Goal: Book appointment/travel/reservation

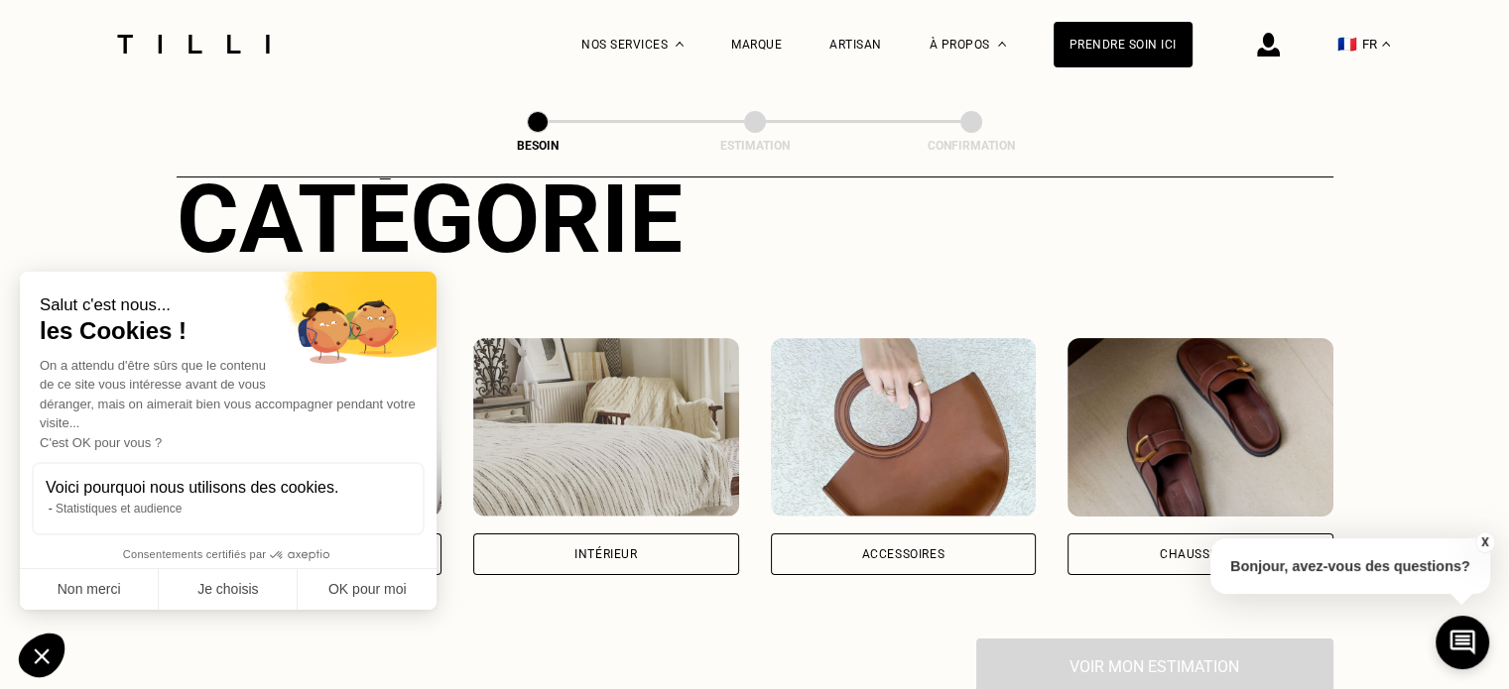
scroll to position [254, 0]
click at [223, 586] on button "Je choisis" at bounding box center [228, 590] width 139 height 42
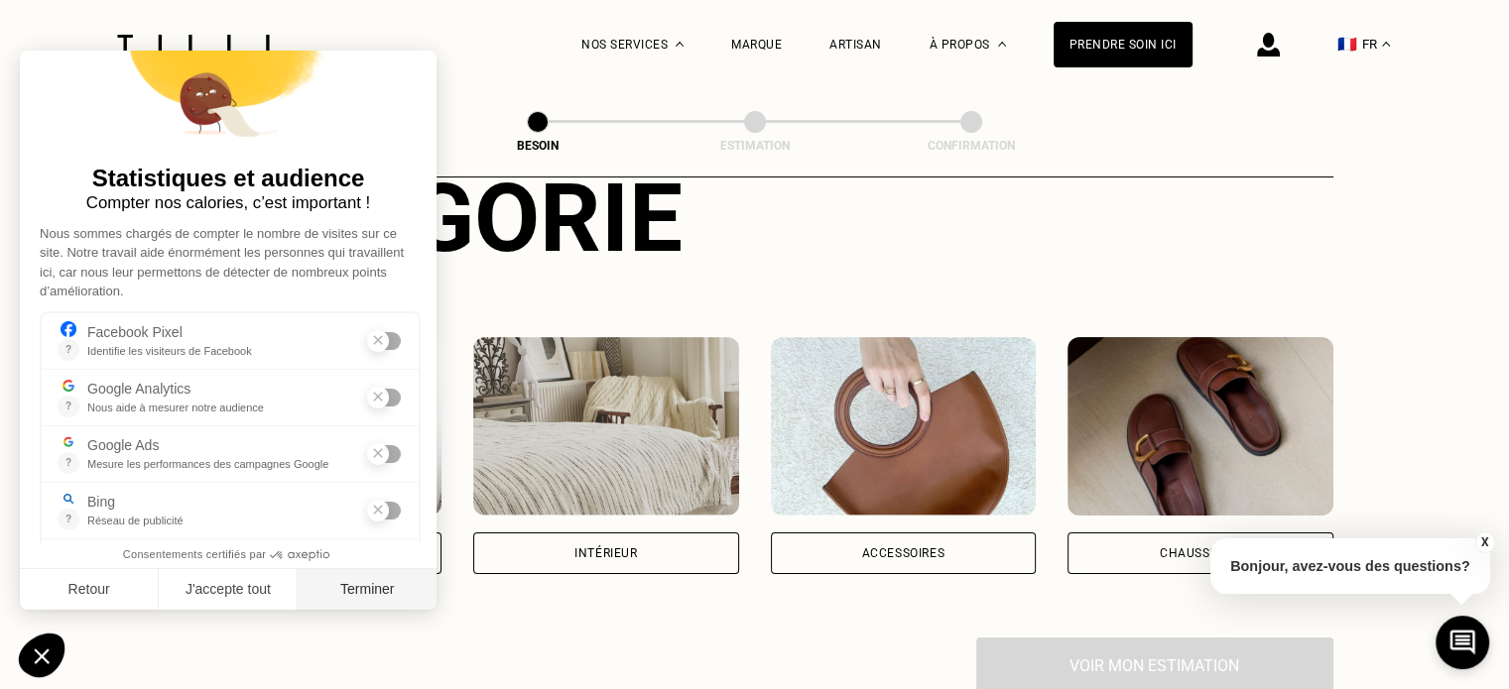
click at [321, 588] on button "Terminer" at bounding box center [367, 590] width 139 height 42
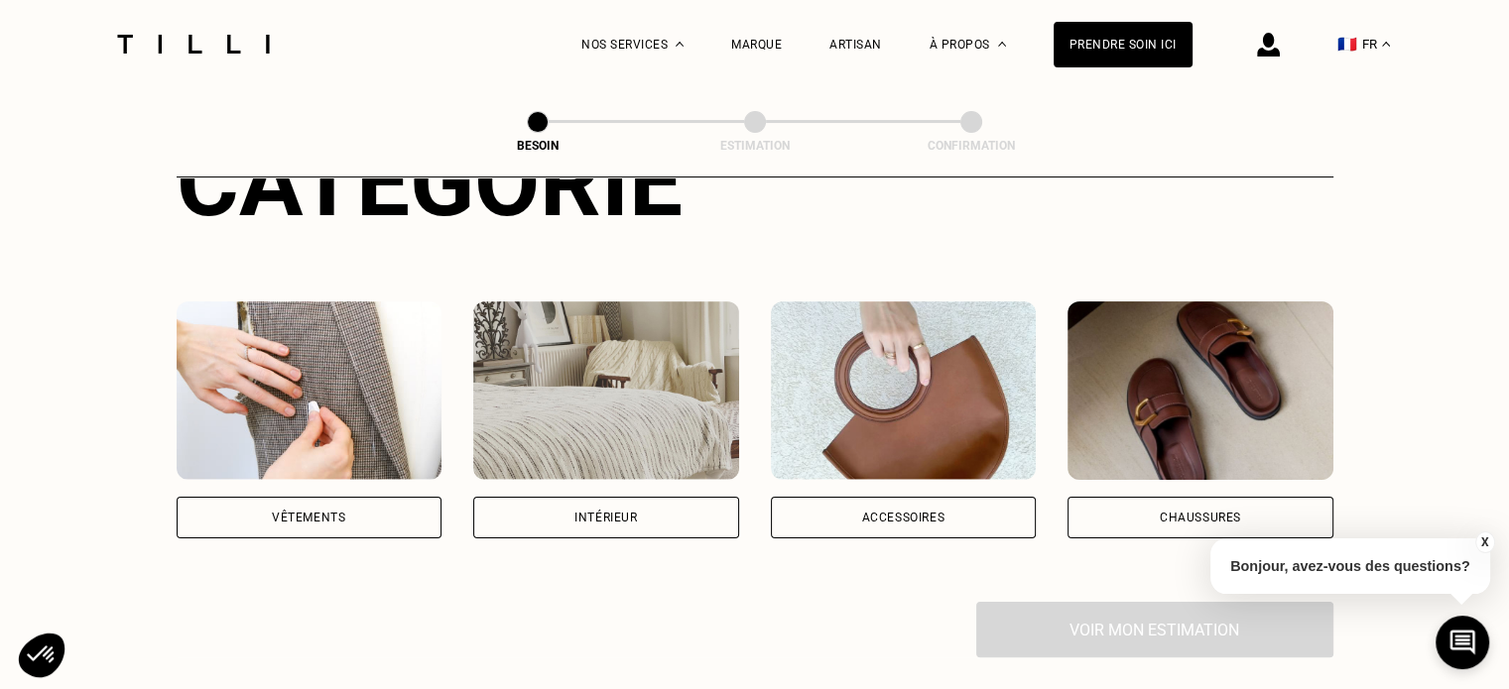
scroll to position [301, 0]
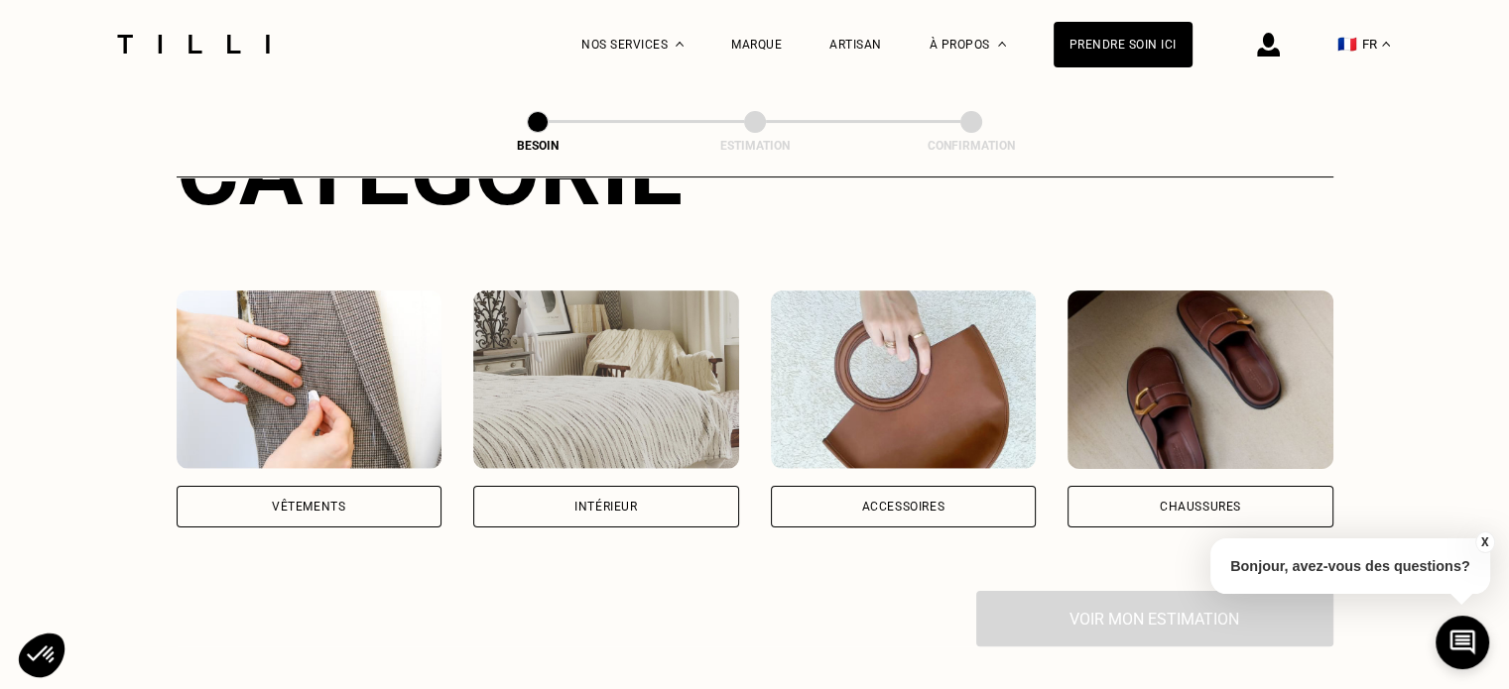
click at [293, 491] on div "Vêtements" at bounding box center [310, 507] width 266 height 42
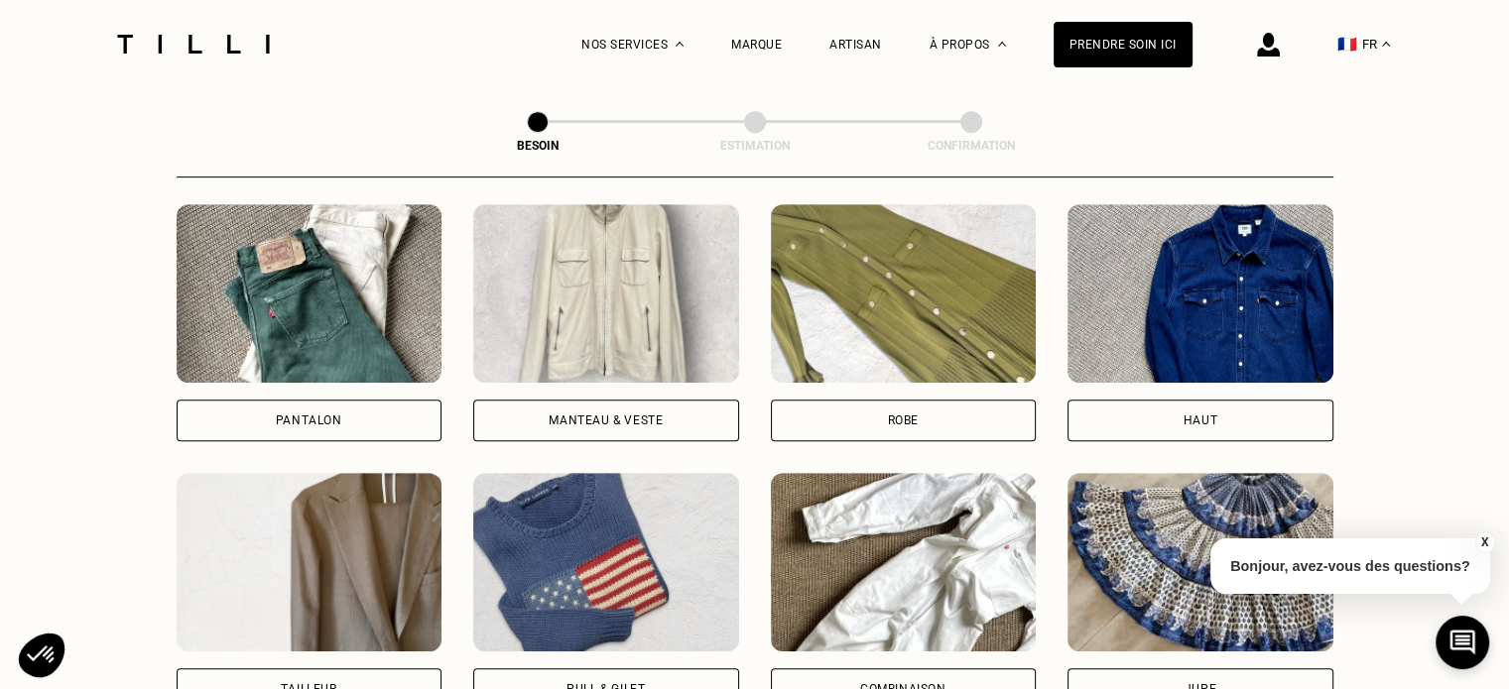
scroll to position [924, 0]
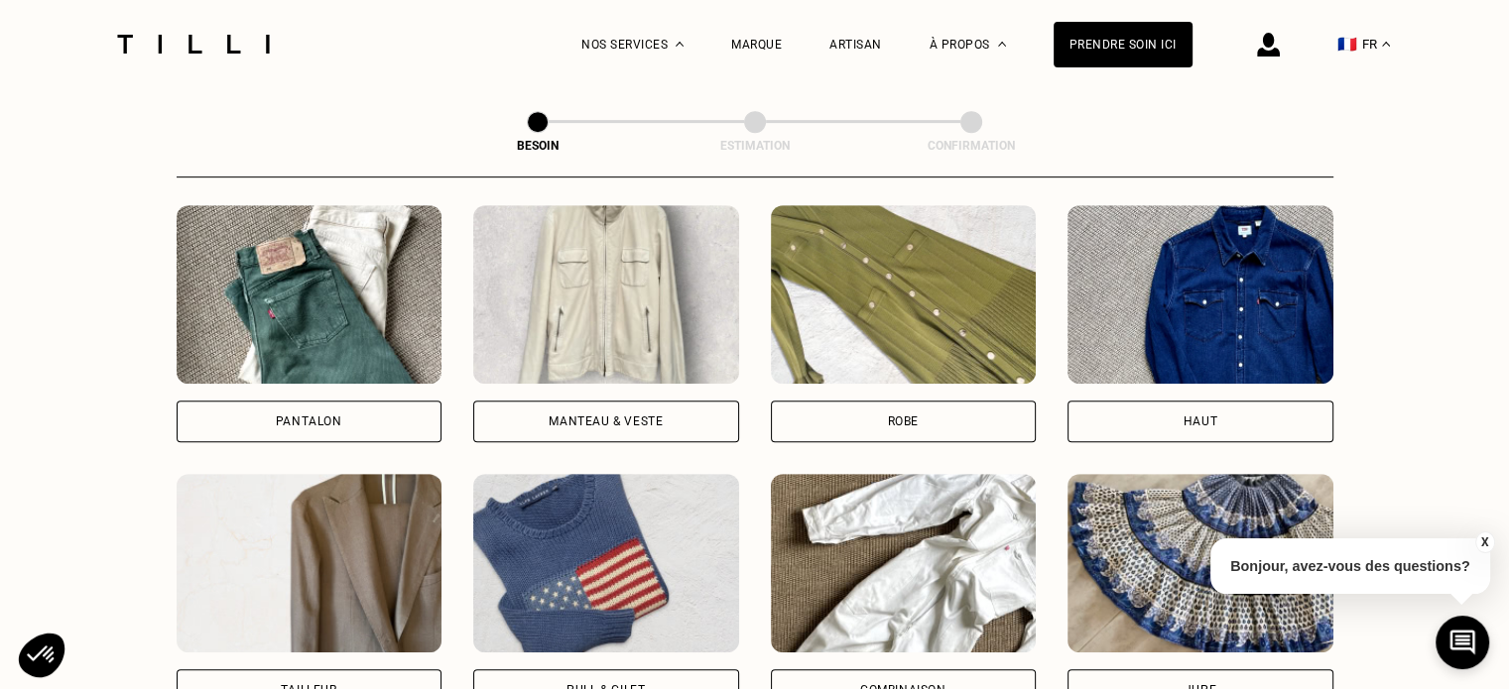
click at [617, 416] on div "Manteau & Veste" at bounding box center [605, 422] width 114 height 12
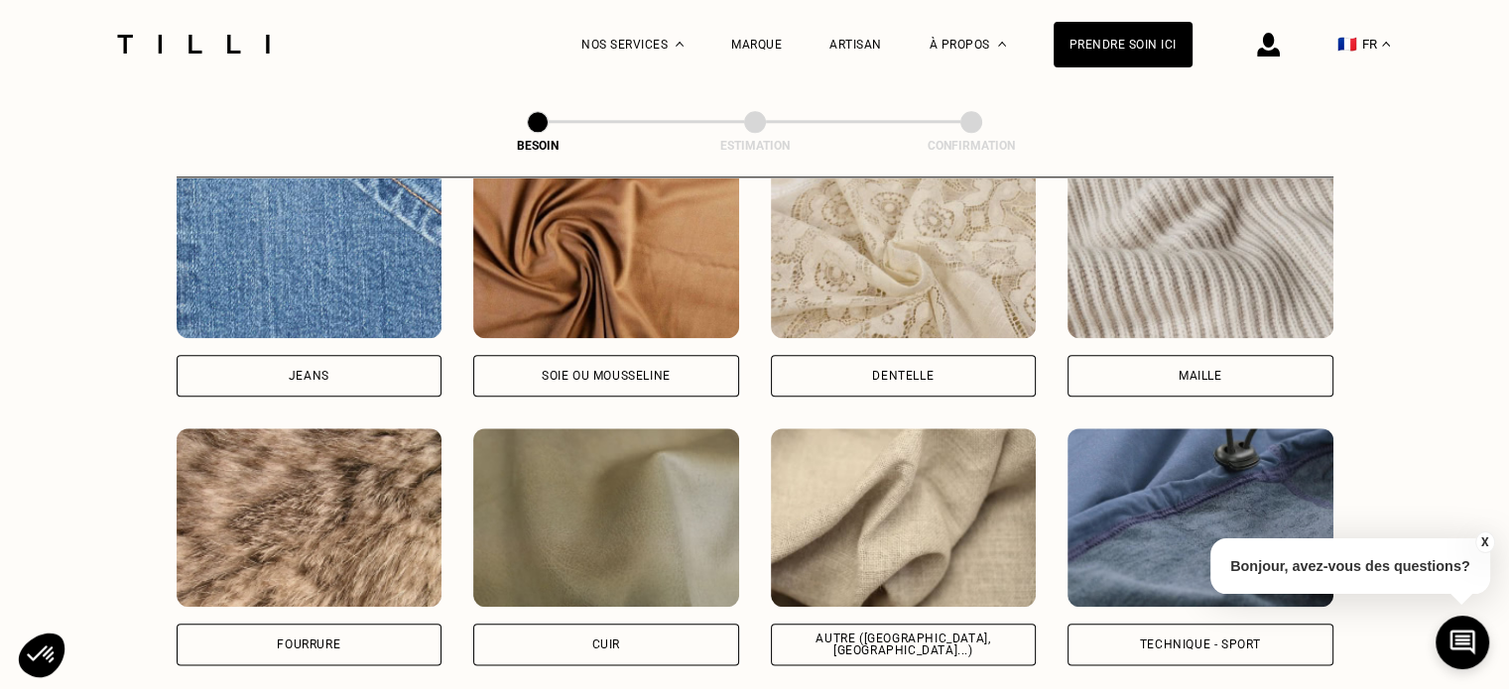
scroll to position [2177, 0]
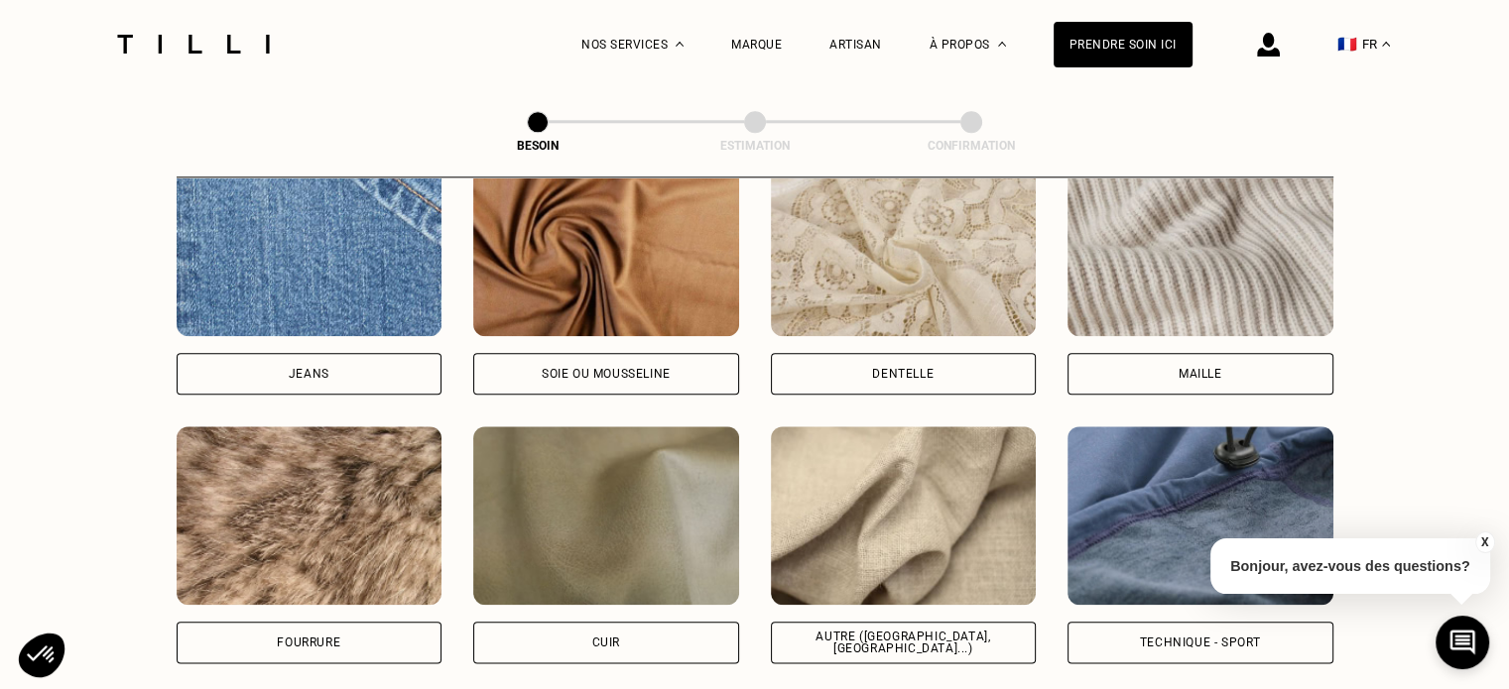
click at [315, 293] on img at bounding box center [310, 247] width 266 height 179
select select "FR"
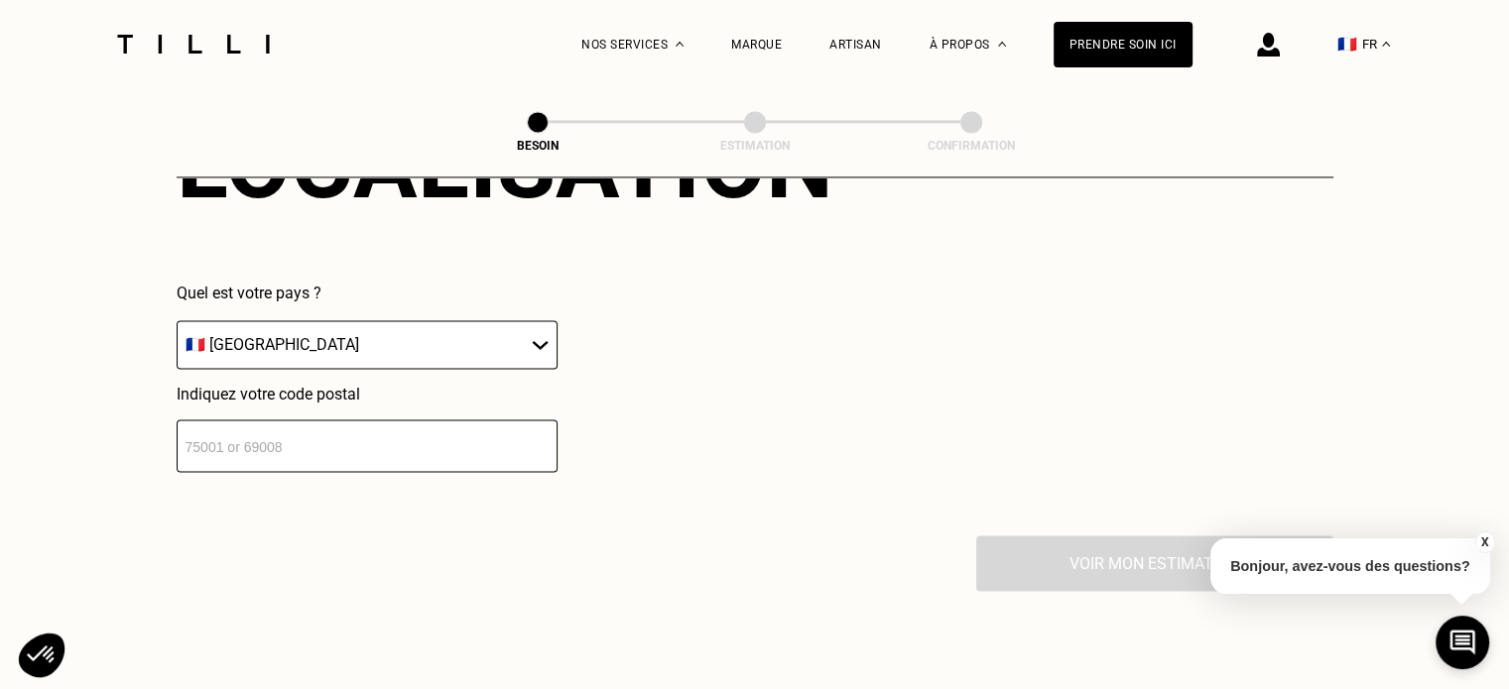
scroll to position [2862, 0]
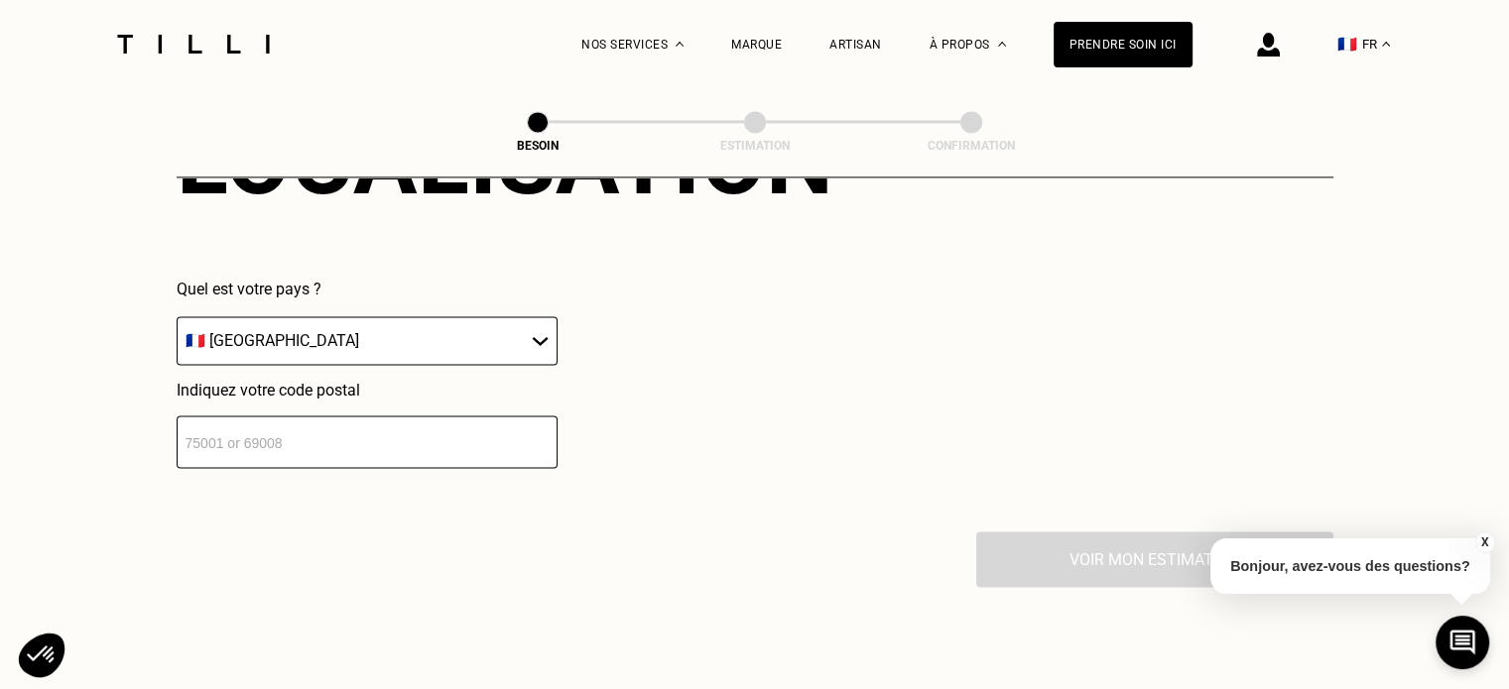
click at [305, 320] on select "🇩🇪 [GEOGRAPHIC_DATA] 🇦🇹 [GEOGRAPHIC_DATA] 🇧🇪 [GEOGRAPHIC_DATA] 🇧🇬 Bulgarie 🇨🇾 C…" at bounding box center [367, 340] width 381 height 49
click at [258, 443] on input "number" at bounding box center [367, 442] width 381 height 53
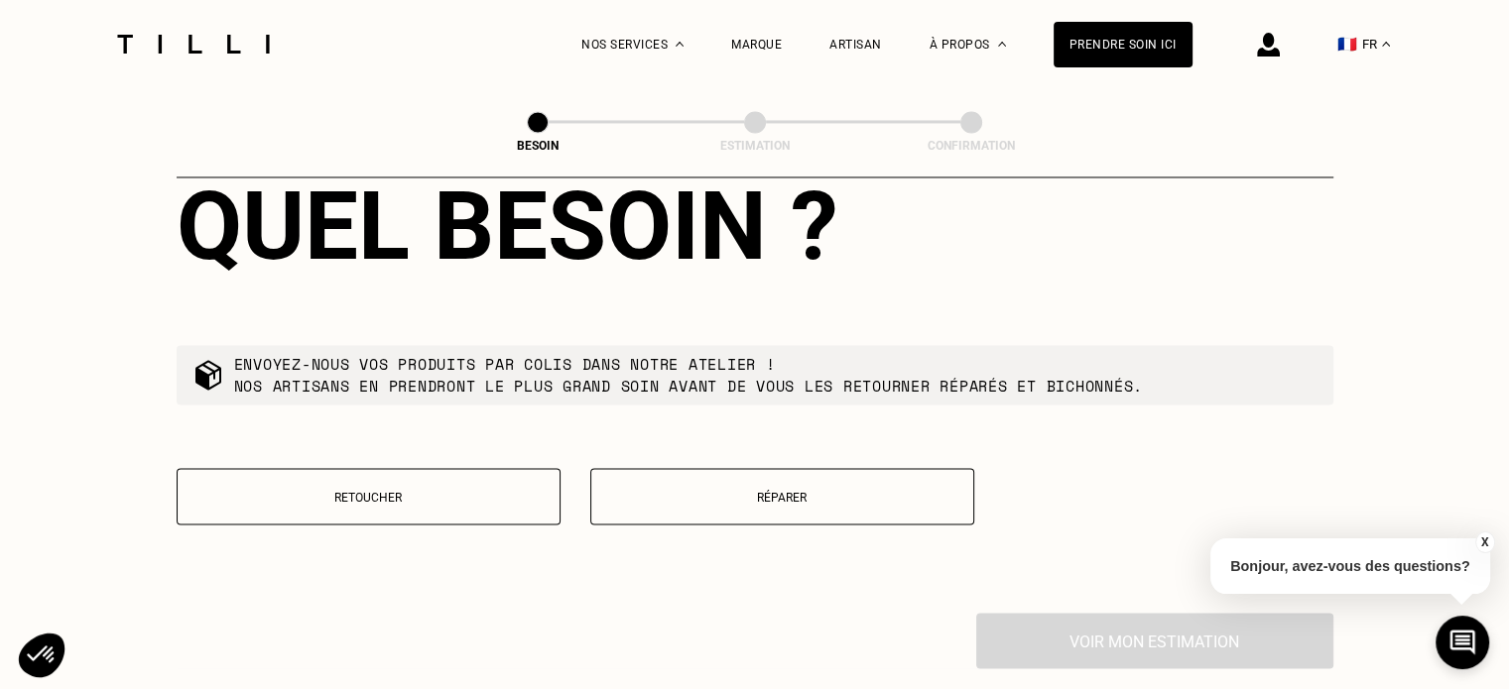
scroll to position [3289, 0]
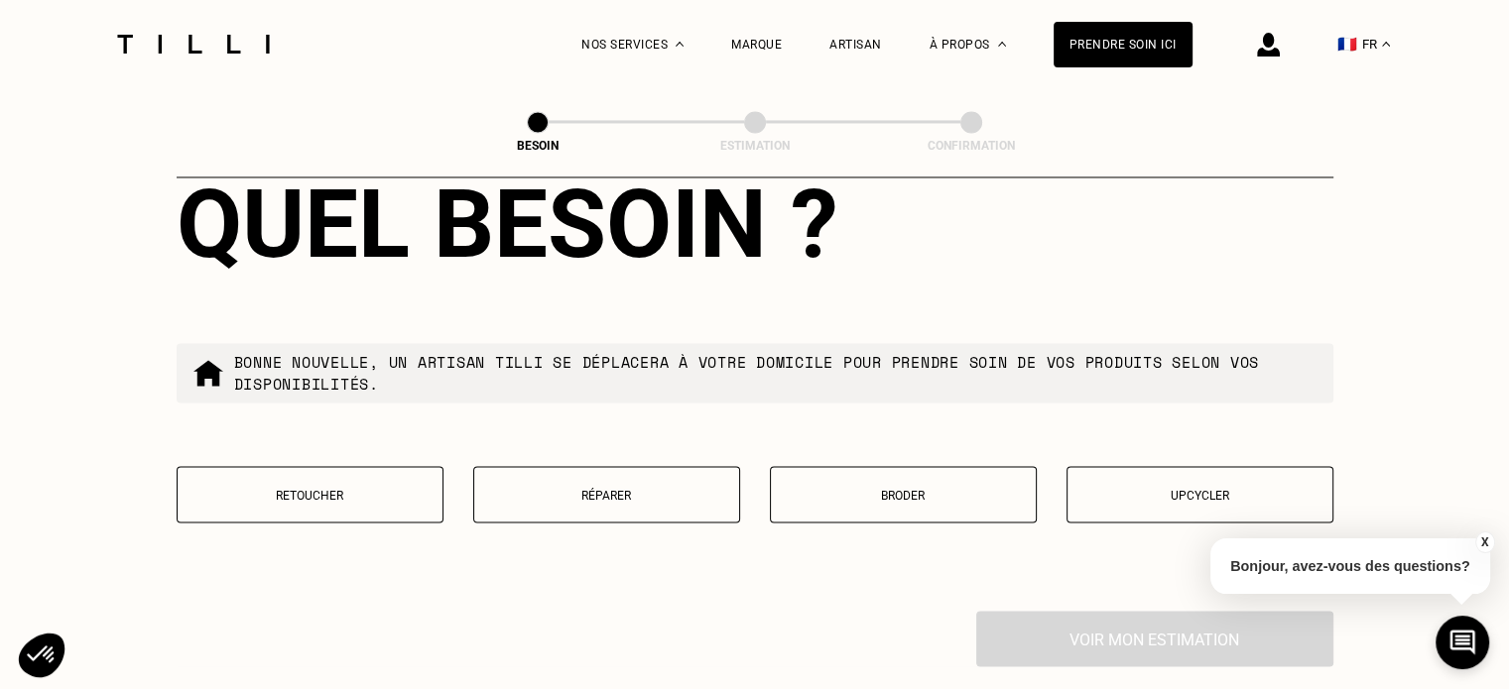
type input "92600"
click at [663, 469] on button "Réparer" at bounding box center [606, 494] width 267 height 57
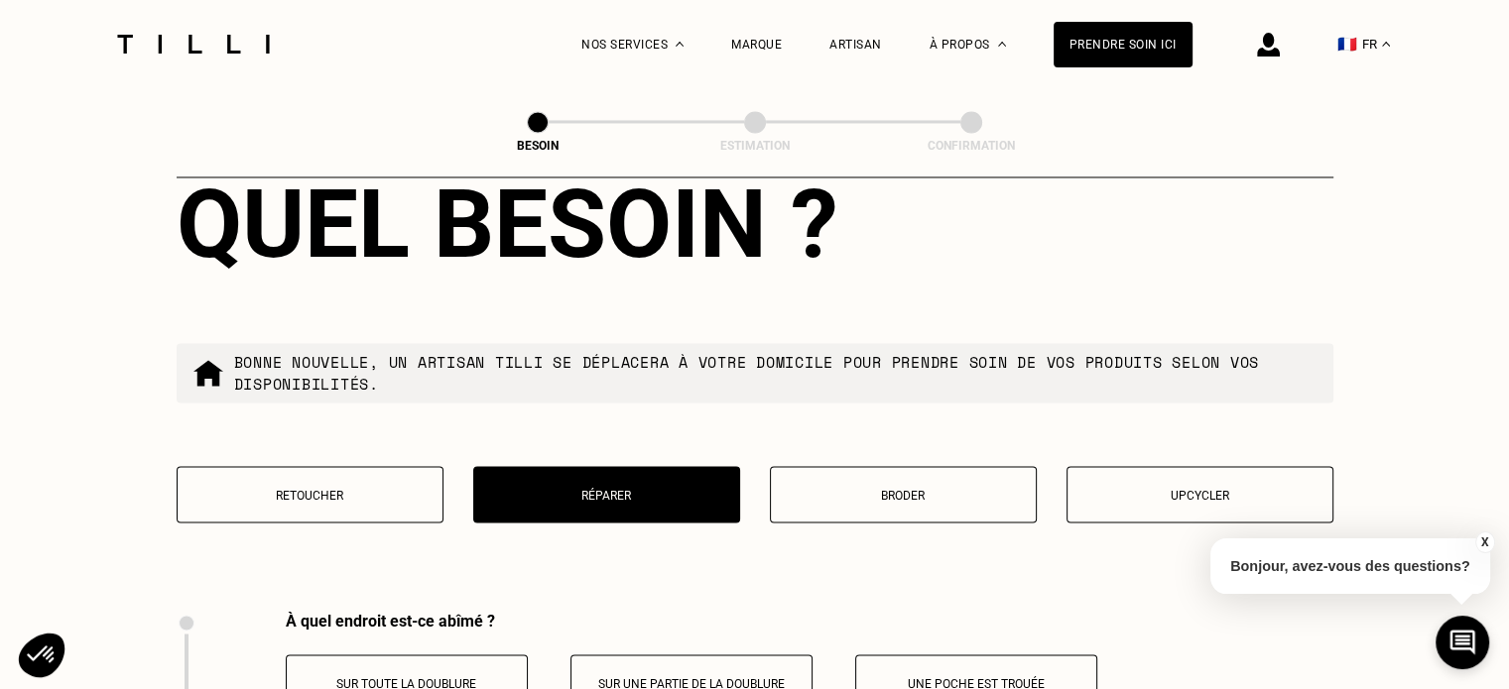
click at [663, 469] on button "Réparer" at bounding box center [606, 494] width 267 height 57
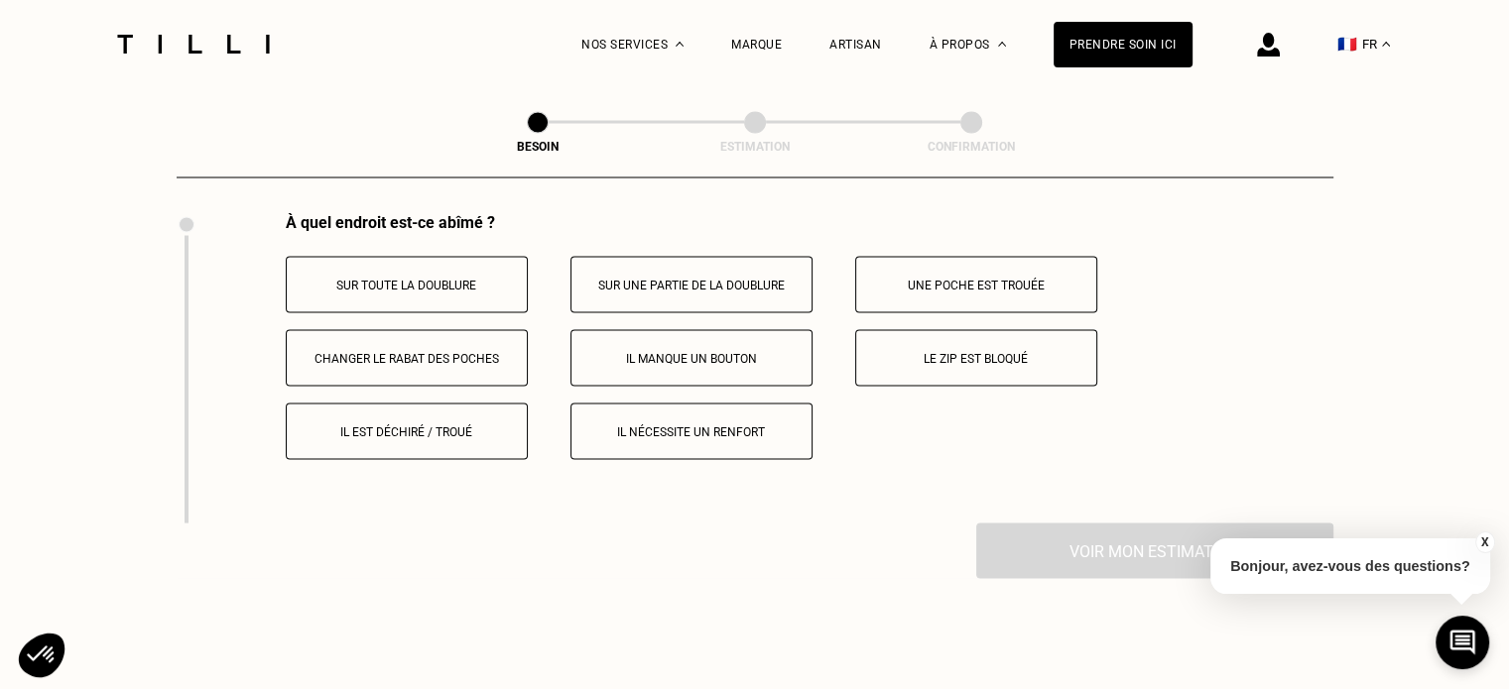
scroll to position [3690, 0]
click at [715, 349] on p "Il manque un bouton" at bounding box center [691, 356] width 220 height 14
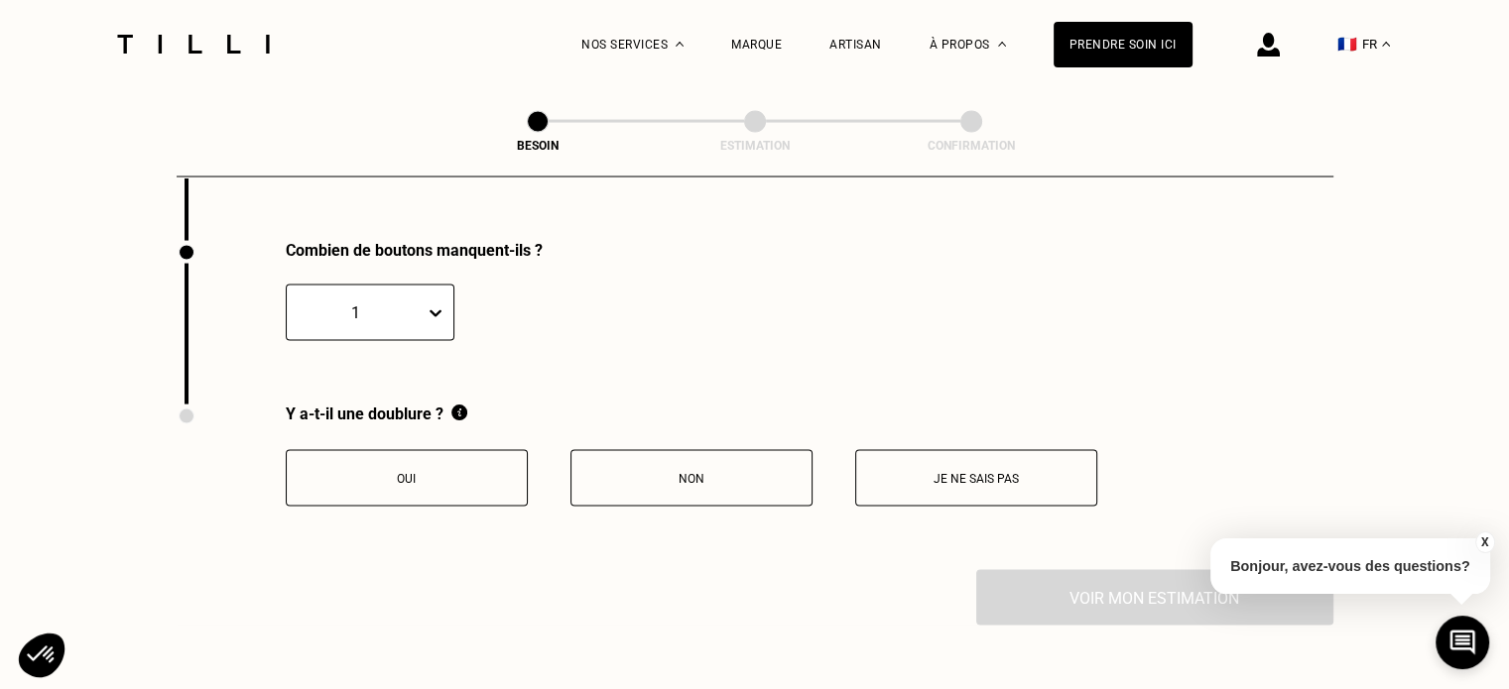
scroll to position [3978, 0]
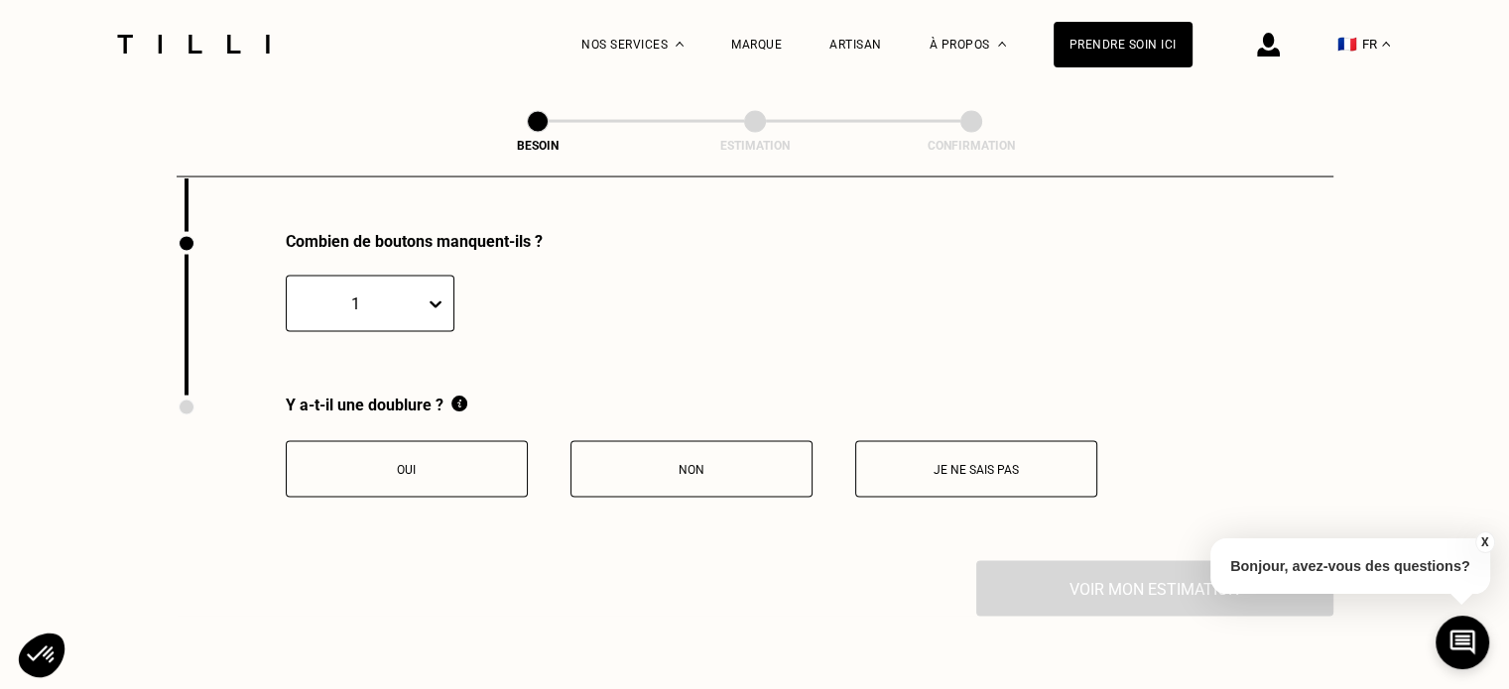
click at [438, 441] on button "Oui" at bounding box center [407, 469] width 242 height 57
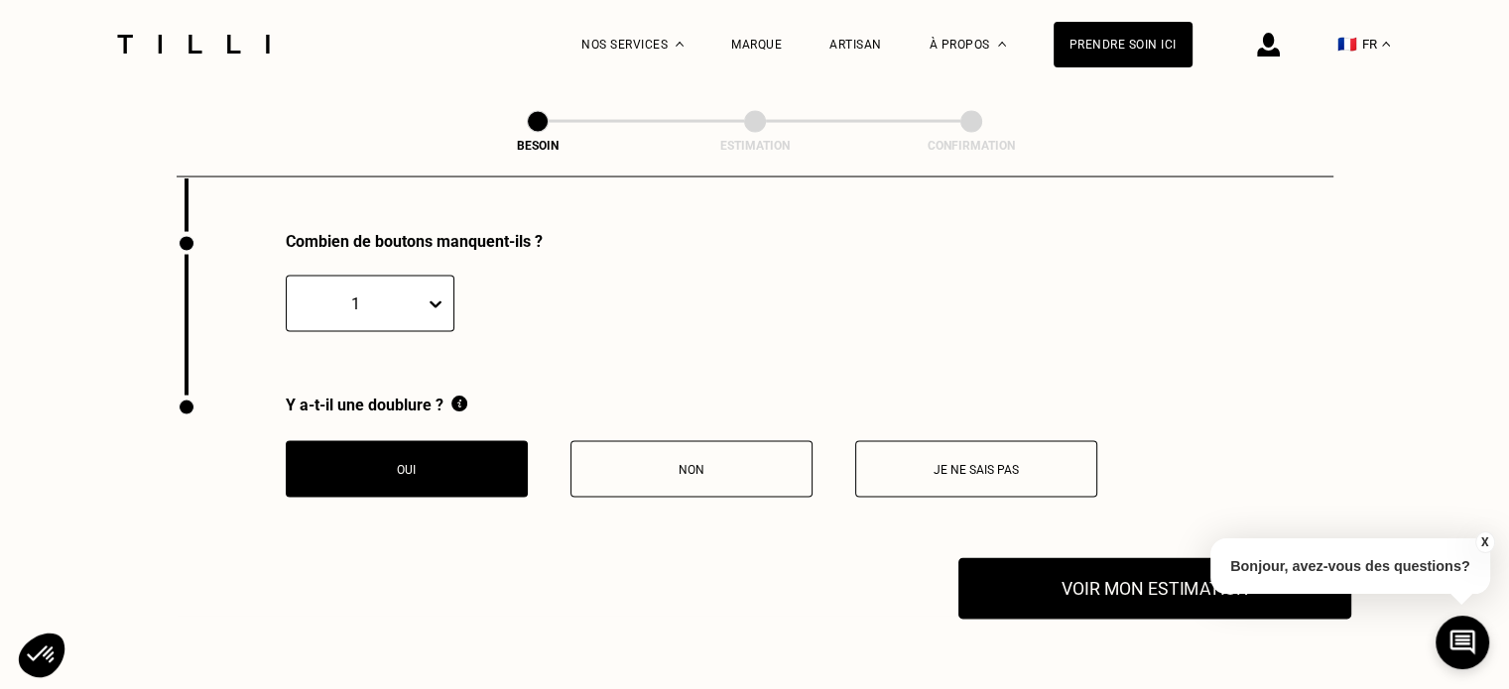
click at [1068, 579] on button "Voir mon estimation" at bounding box center [1154, 588] width 393 height 61
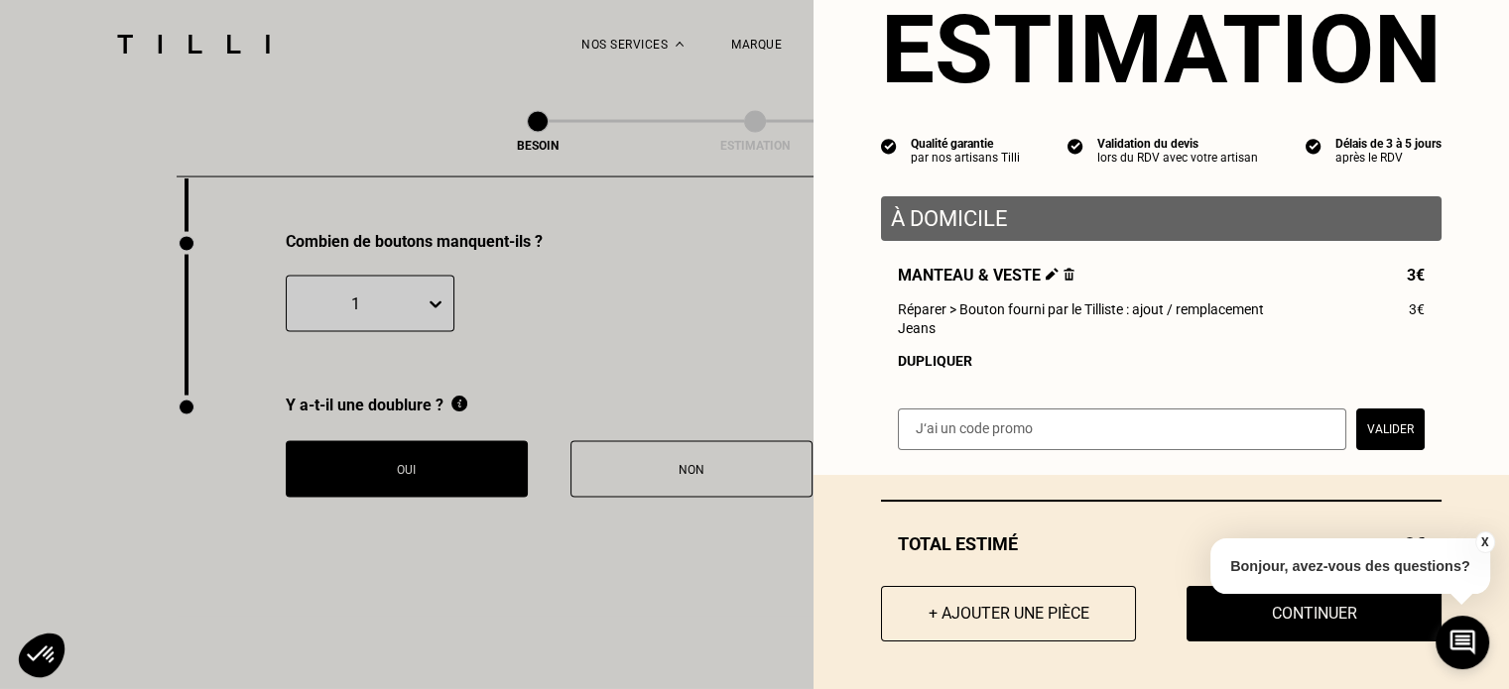
scroll to position [78, 0]
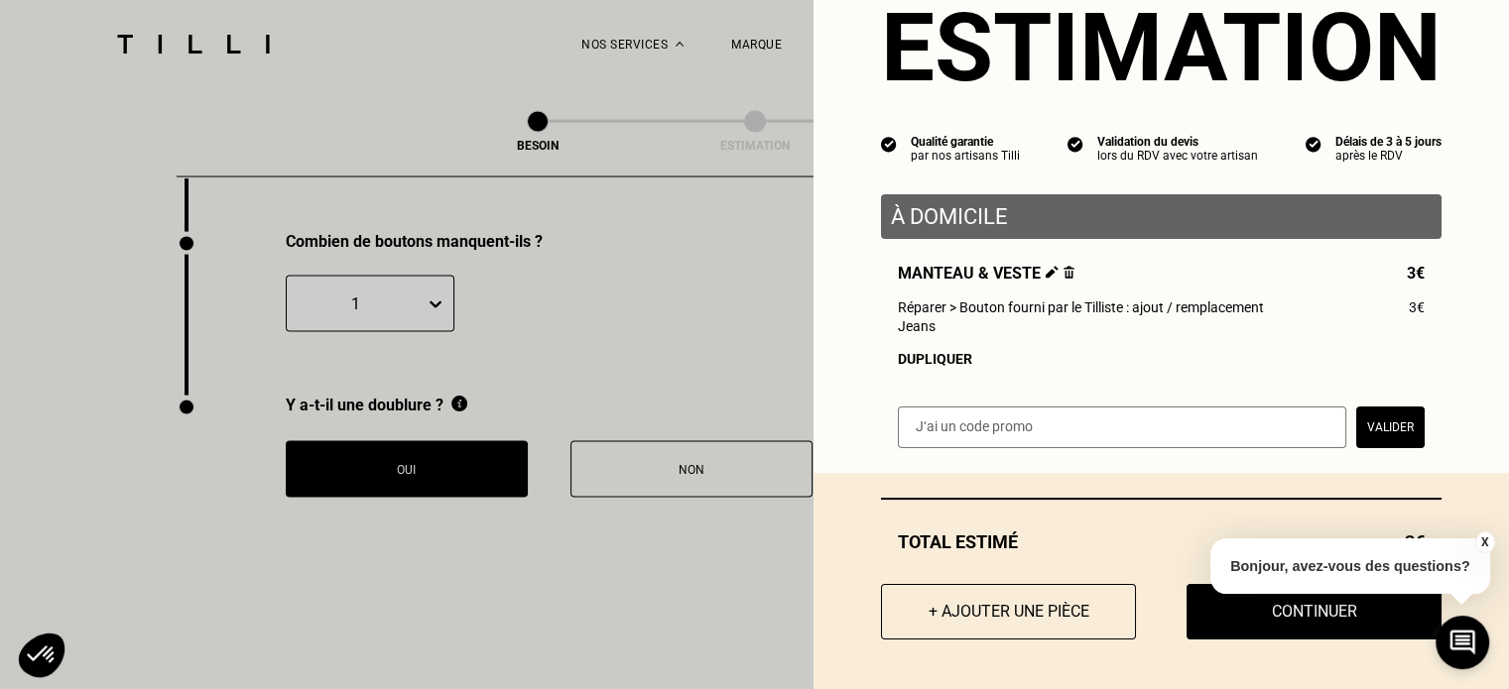
click at [1395, 429] on button "Valider" at bounding box center [1390, 428] width 68 height 42
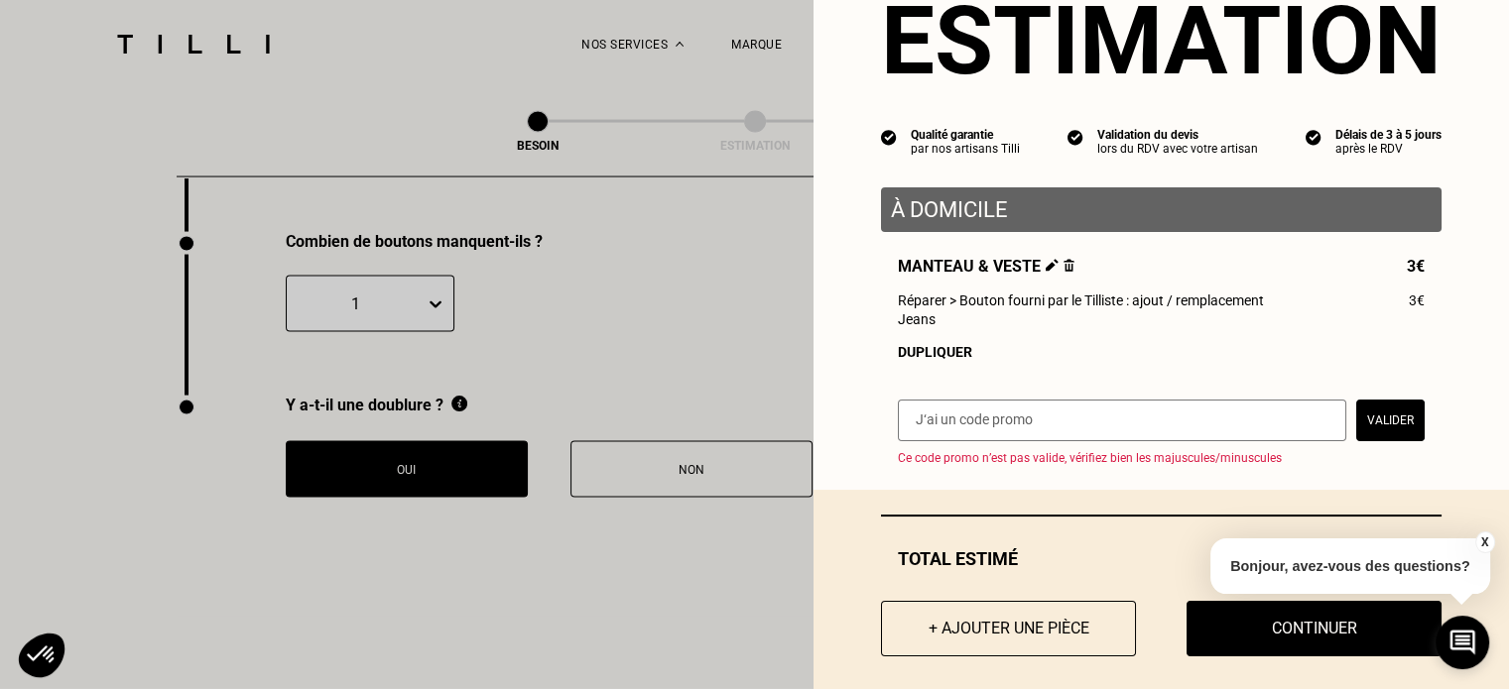
click at [1238, 431] on input "text" at bounding box center [1122, 421] width 448 height 42
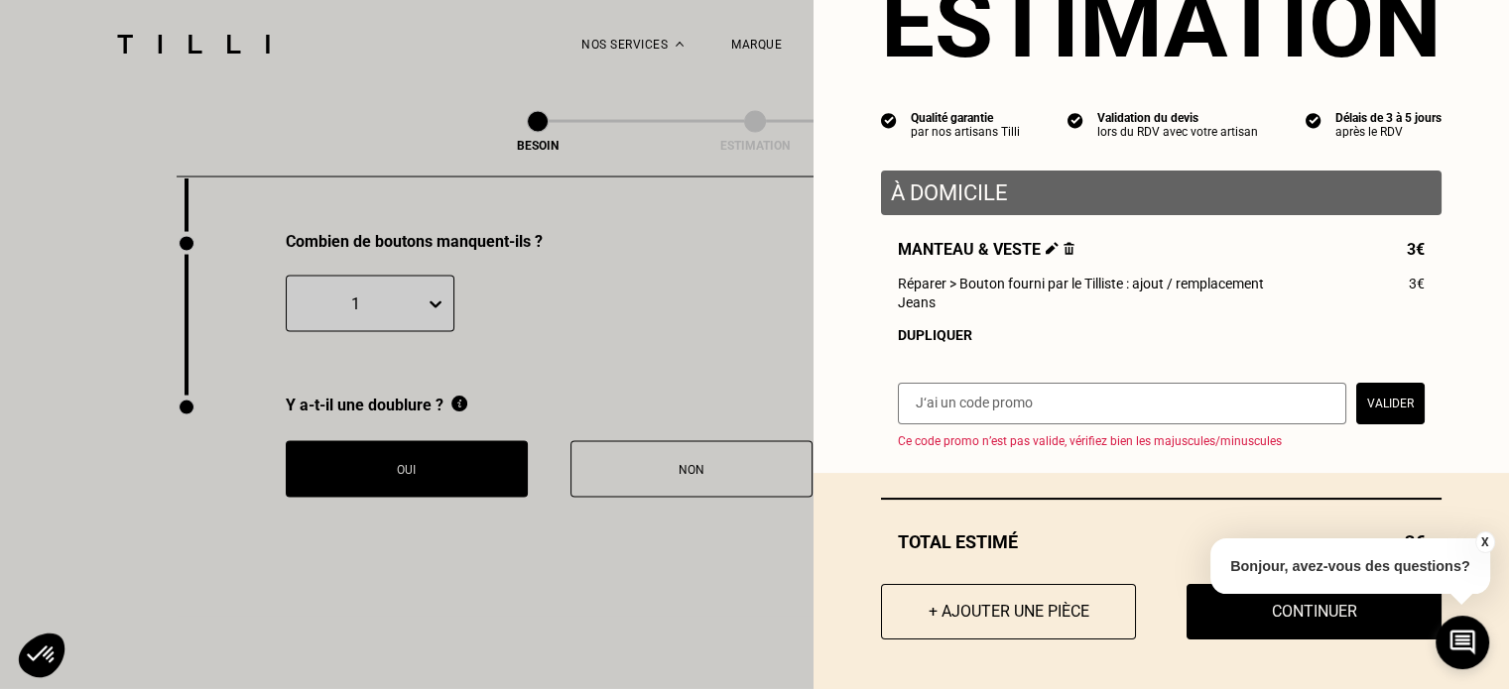
click at [1285, 601] on div "X Bonjour, avez-vous des questions?" at bounding box center [1350, 563] width 280 height 93
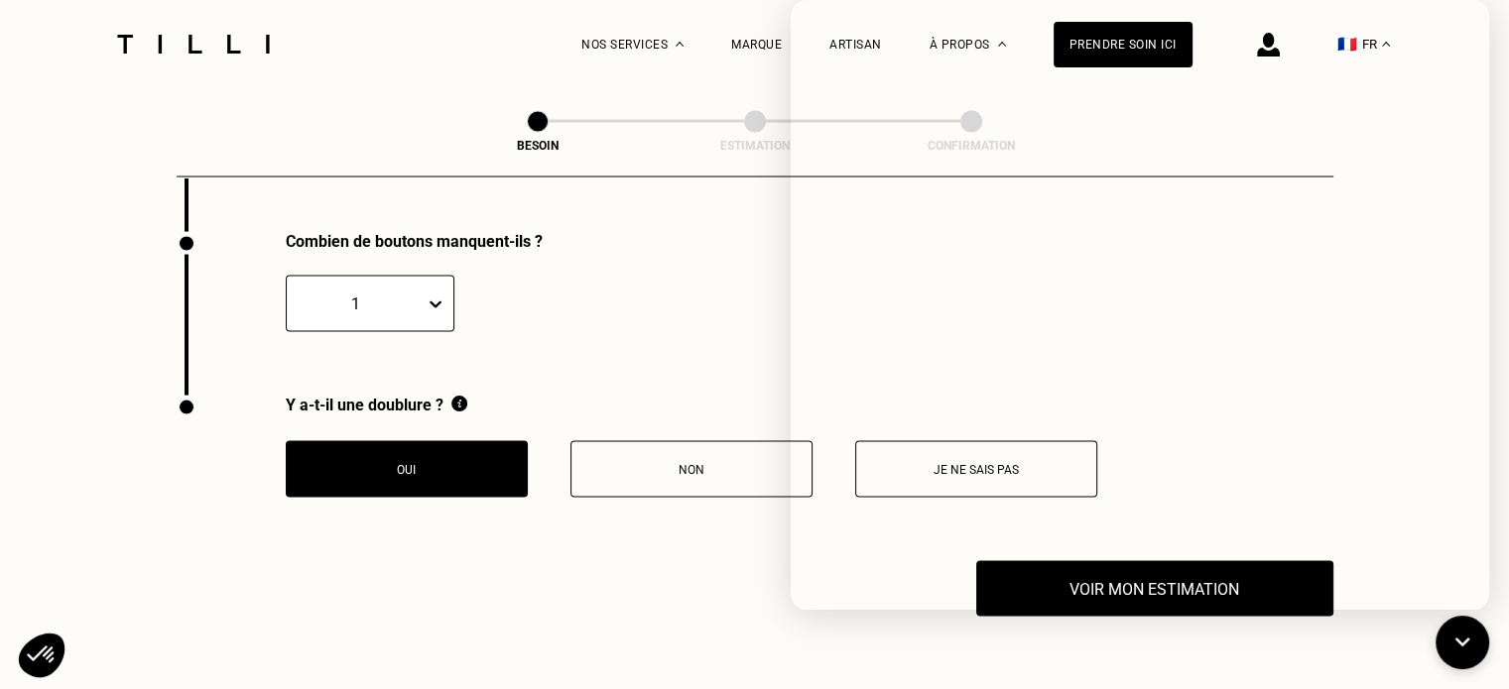
click at [735, 301] on p at bounding box center [777, 304] width 560 height 57
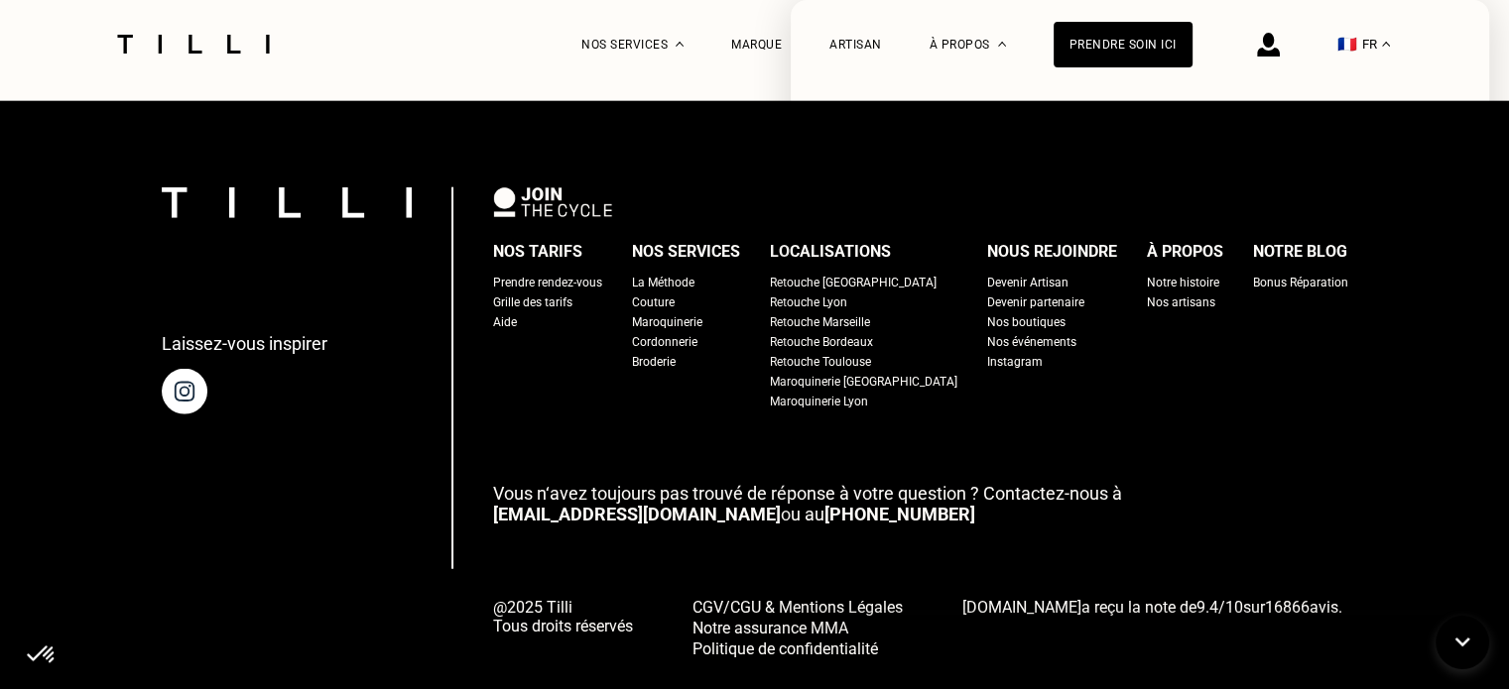
scroll to position [4936, 0]
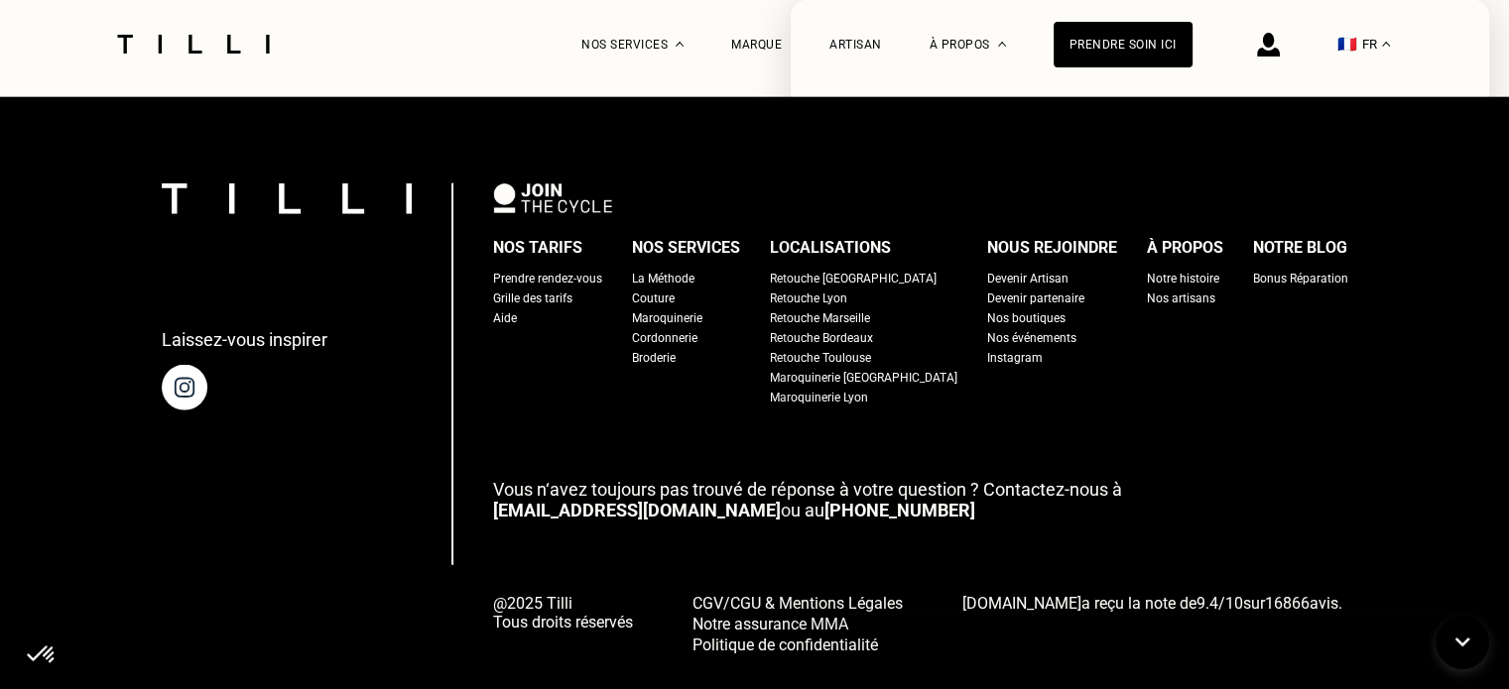
click at [567, 392] on div "Nos tarifs Prendre rendez-vous Grille des tarifs Aide Nos services La Méthode C…" at bounding box center [920, 320] width 855 height 175
click at [1206, 638] on div "@2025 Tilli Tous droits réservés CGV/CGU & Mentions Légales Notre assurance MMA…" at bounding box center [920, 623] width 855 height 62
click at [700, 233] on div "Nos services" at bounding box center [686, 248] width 108 height 30
drag, startPoint x: 700, startPoint y: 230, endPoint x: 557, endPoint y: 332, distance: 175.6
click at [557, 332] on div "Nos tarifs Prendre rendez-vous Grille des tarifs Aide Nos services La Méthode C…" at bounding box center [920, 320] width 855 height 175
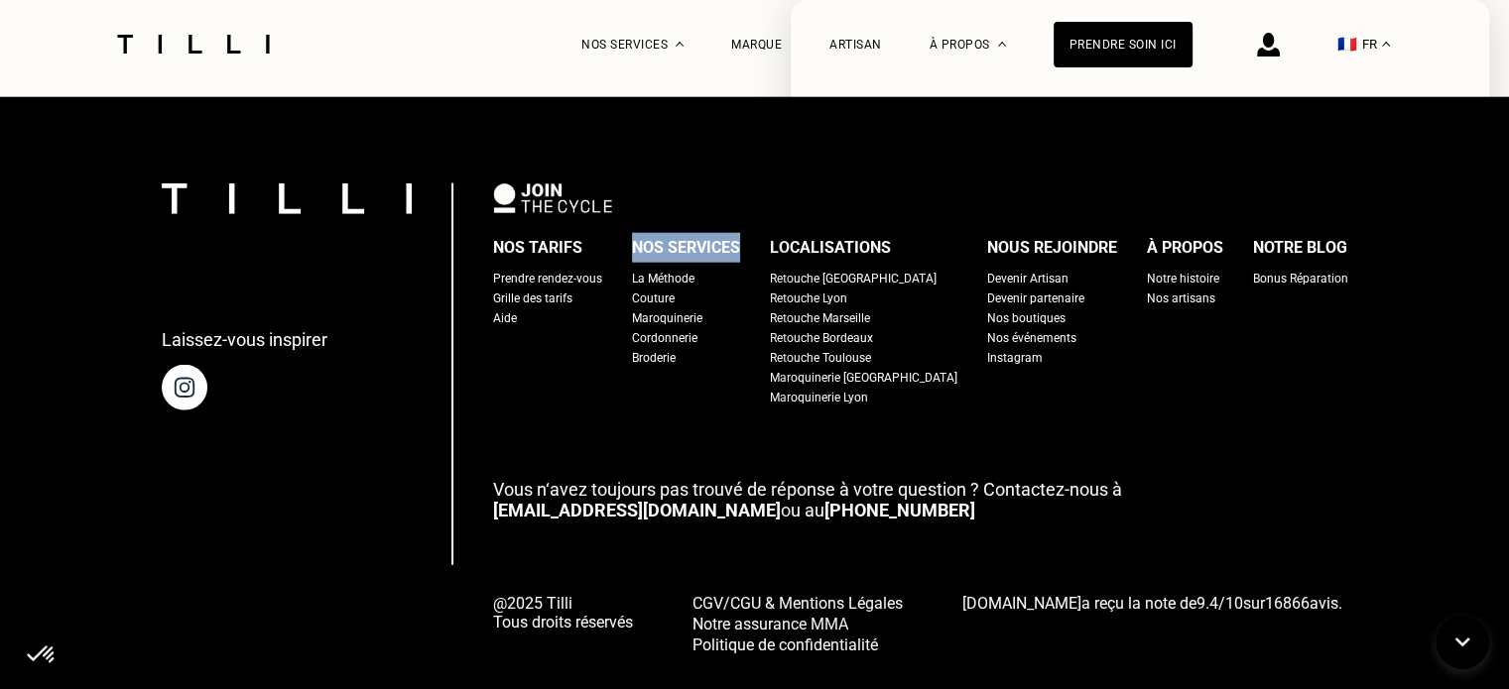
click at [557, 332] on div "Nos tarifs Prendre rendez-vous Grille des tarifs Aide Nos services La Méthode C…" at bounding box center [920, 320] width 855 height 175
drag, startPoint x: 171, startPoint y: 30, endPoint x: 163, endPoint y: 46, distance: 17.7
click at [163, 46] on div at bounding box center [193, 44] width 167 height 88
click at [163, 46] on img at bounding box center [193, 44] width 167 height 19
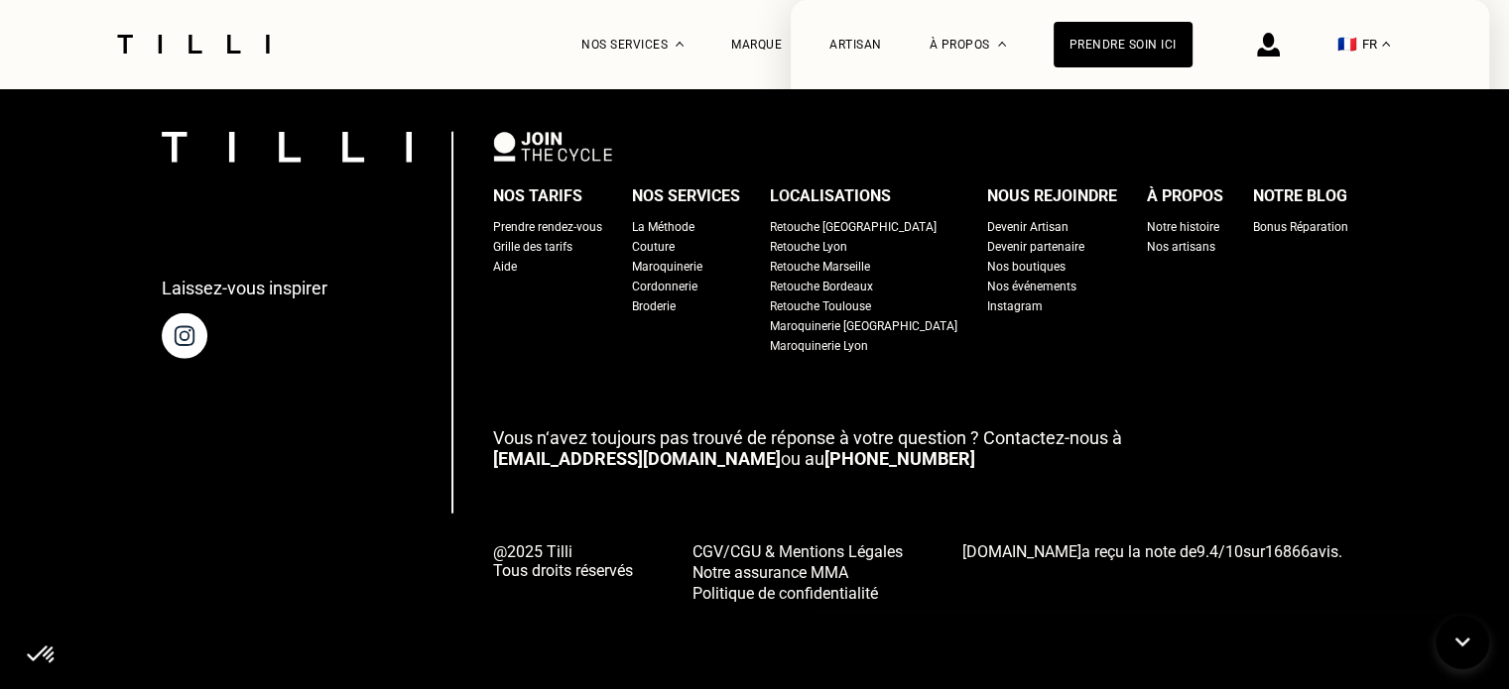
scroll to position [5015, 0]
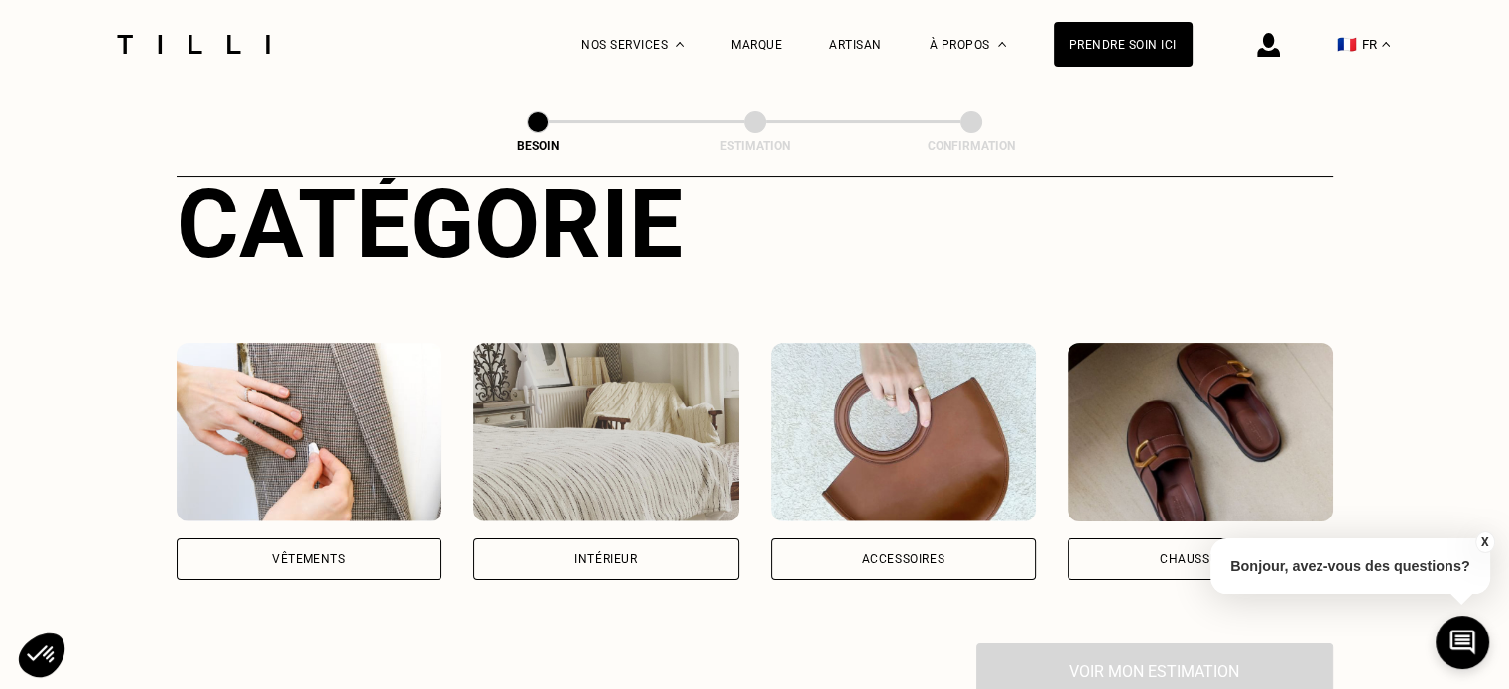
scroll to position [246, 0]
